Goal: Information Seeking & Learning: Learn about a topic

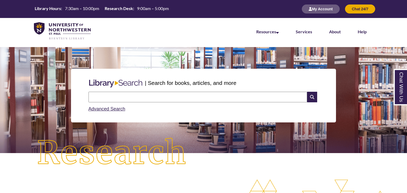
click at [117, 94] on input "text" at bounding box center [197, 97] width 219 height 11
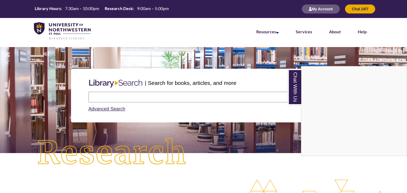
click at [132, 94] on div "Chat With Us" at bounding box center [203, 96] width 407 height 193
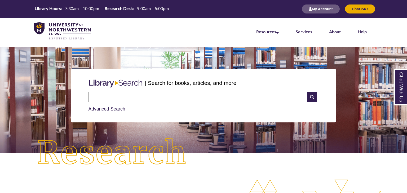
paste input "**********"
type input "**********"
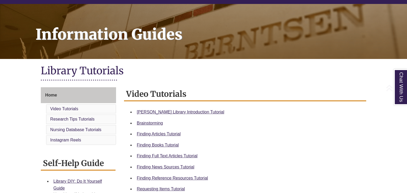
scroll to position [73, 0]
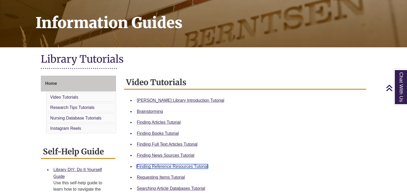
click at [188, 166] on link "Finding Reference Resources Tutorial" at bounding box center [172, 167] width 71 height 5
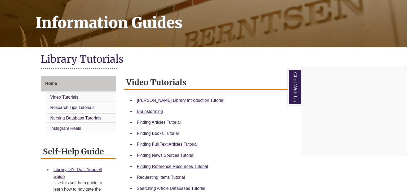
click at [210, 48] on div "Chat With Us" at bounding box center [203, 96] width 407 height 193
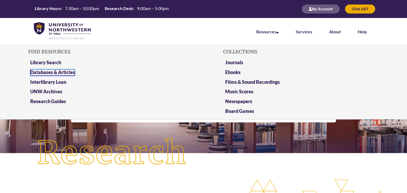
click at [65, 73] on link "Databases & Articles" at bounding box center [52, 72] width 45 height 7
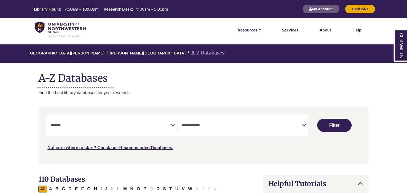
select select "Database Subject Filter"
select select "Database Types Filter"
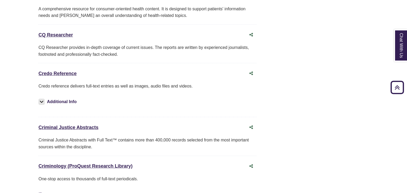
scroll to position [1296, 0]
click at [69, 71] on link "Credo Reference This link opens in a new window" at bounding box center [57, 73] width 38 height 5
